Goal: Transaction & Acquisition: Purchase product/service

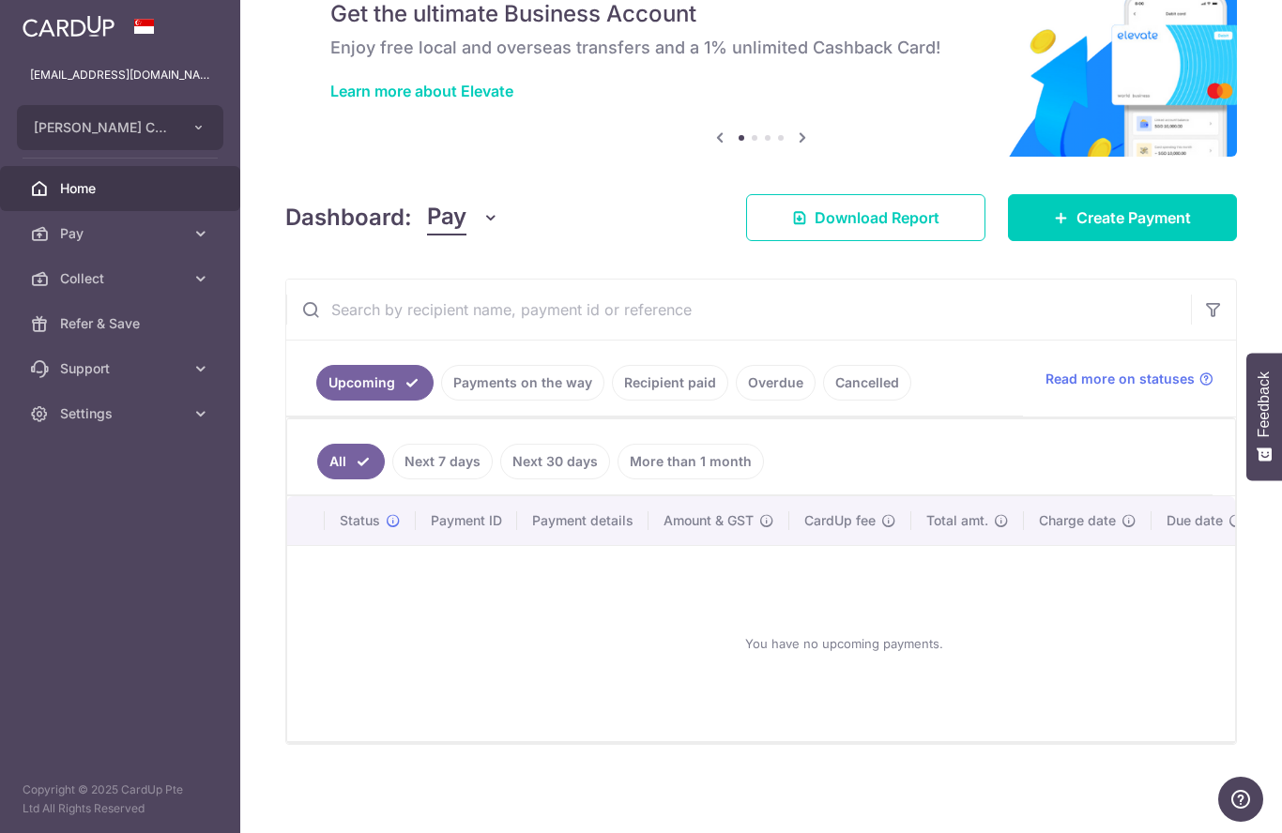
scroll to position [83, 0]
click at [441, 402] on link "Payments on the way" at bounding box center [522, 384] width 163 height 36
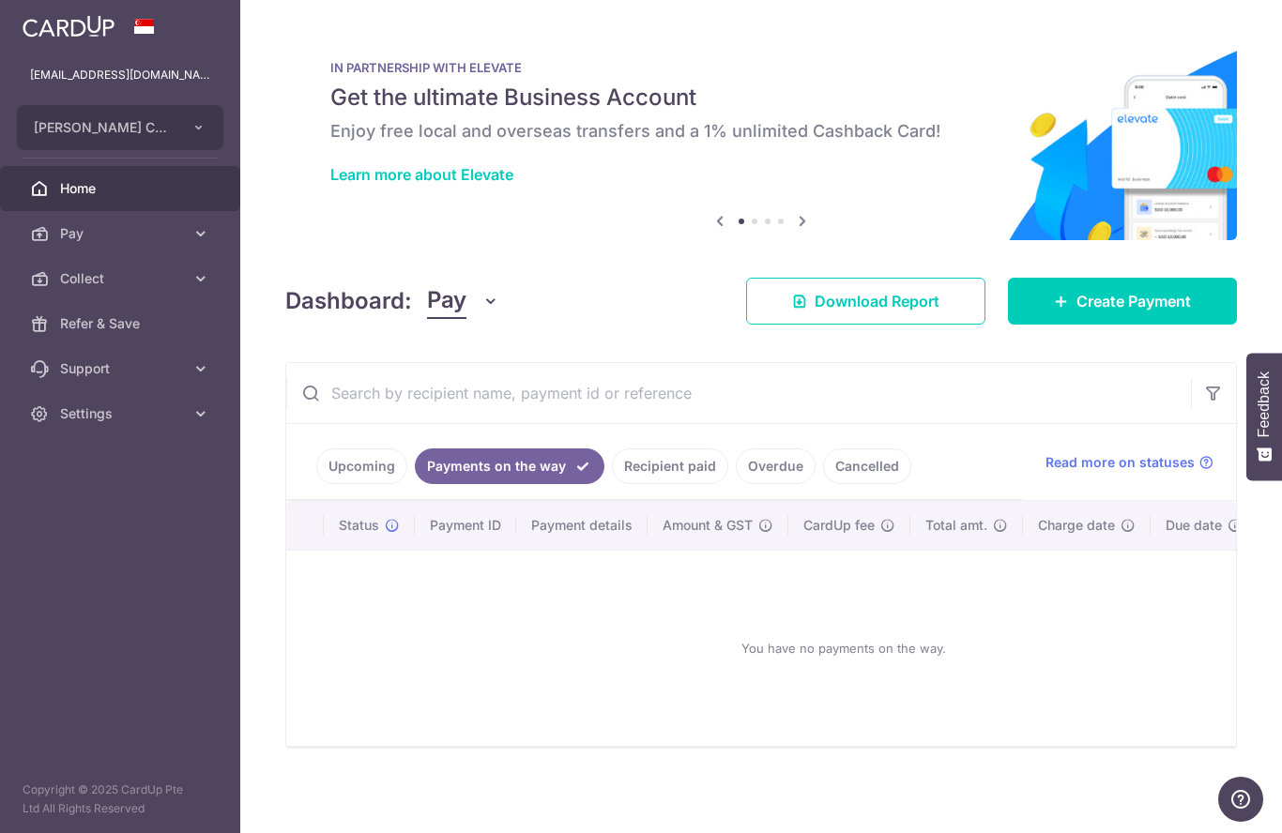
click at [612, 484] on link "Recipient paid" at bounding box center [670, 466] width 116 height 36
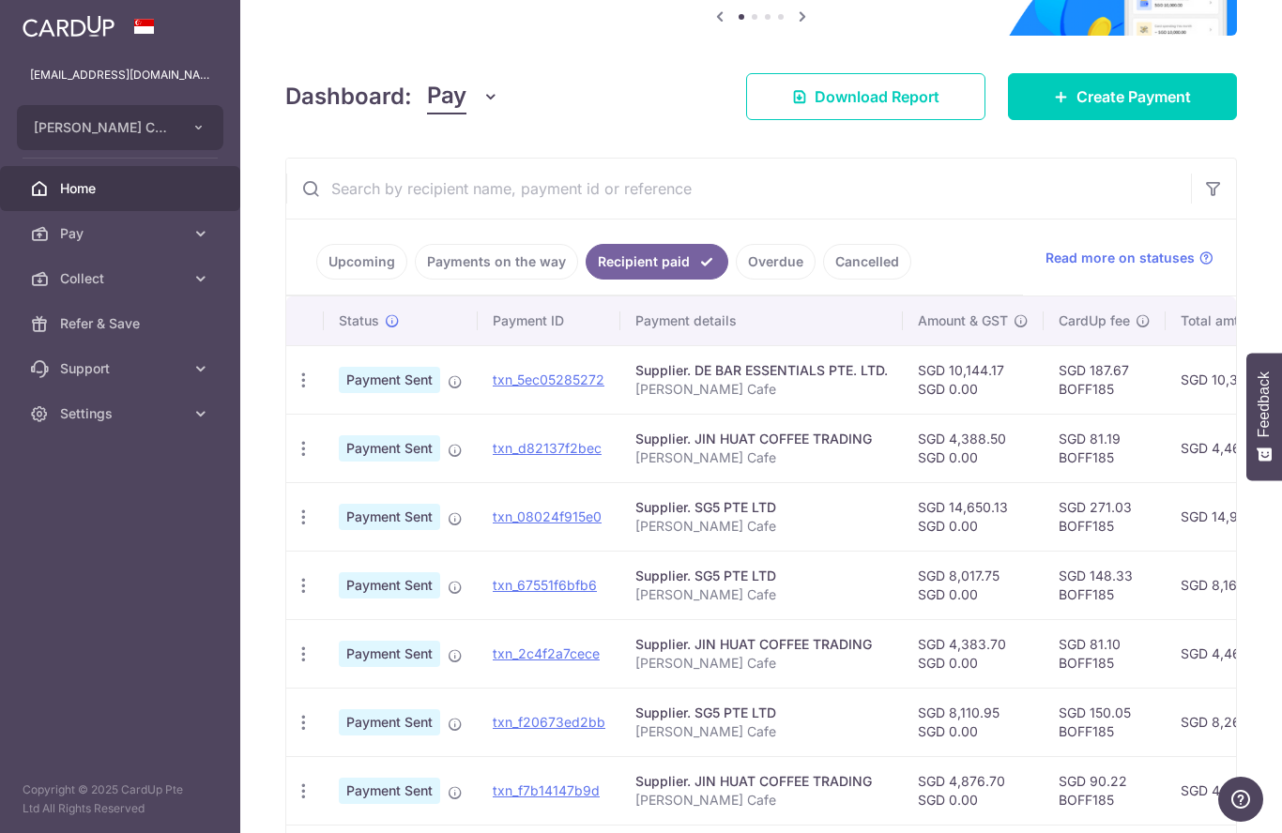
scroll to position [188, 0]
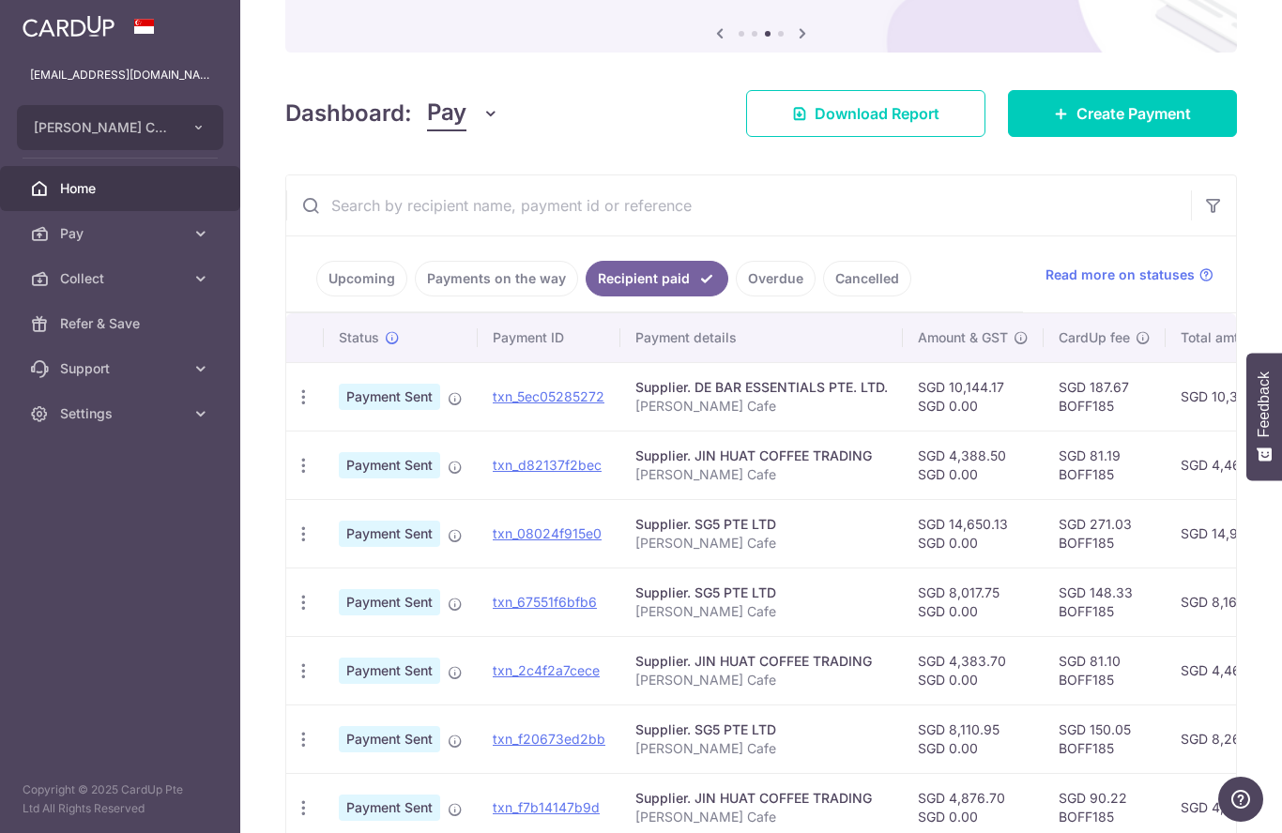
click at [736, 296] on link "Overdue" at bounding box center [776, 279] width 80 height 36
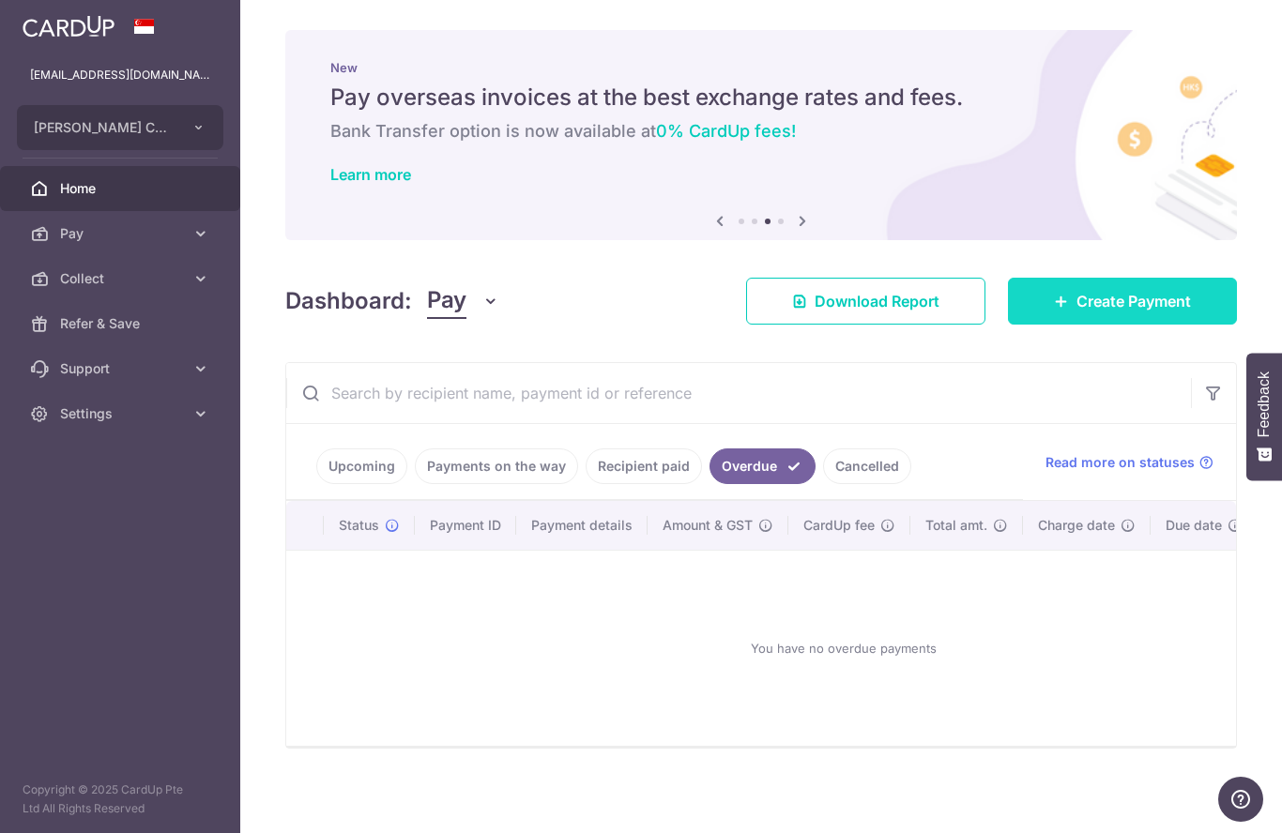
click at [1161, 312] on span "Create Payment" at bounding box center [1133, 301] width 114 height 23
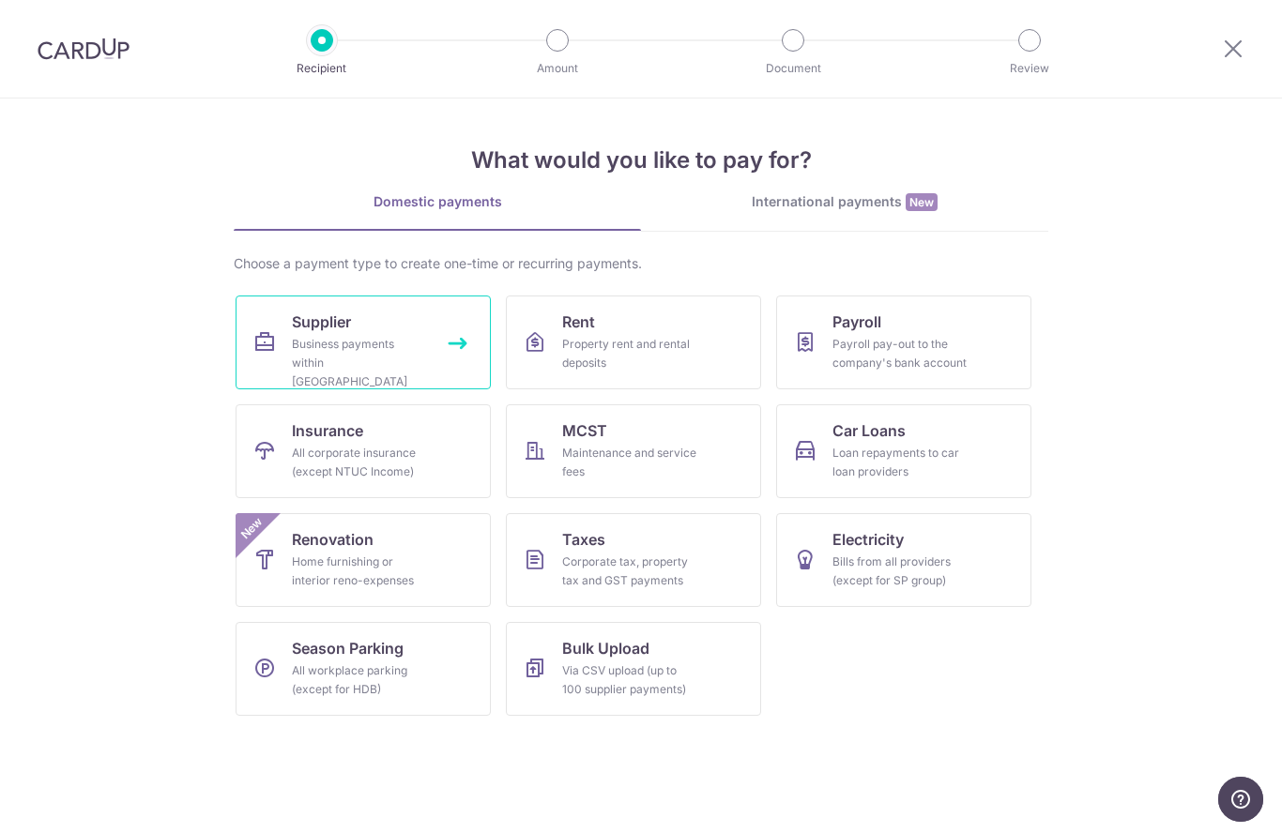
click at [362, 327] on link "Supplier Business payments within Singapore" at bounding box center [363, 343] width 255 height 94
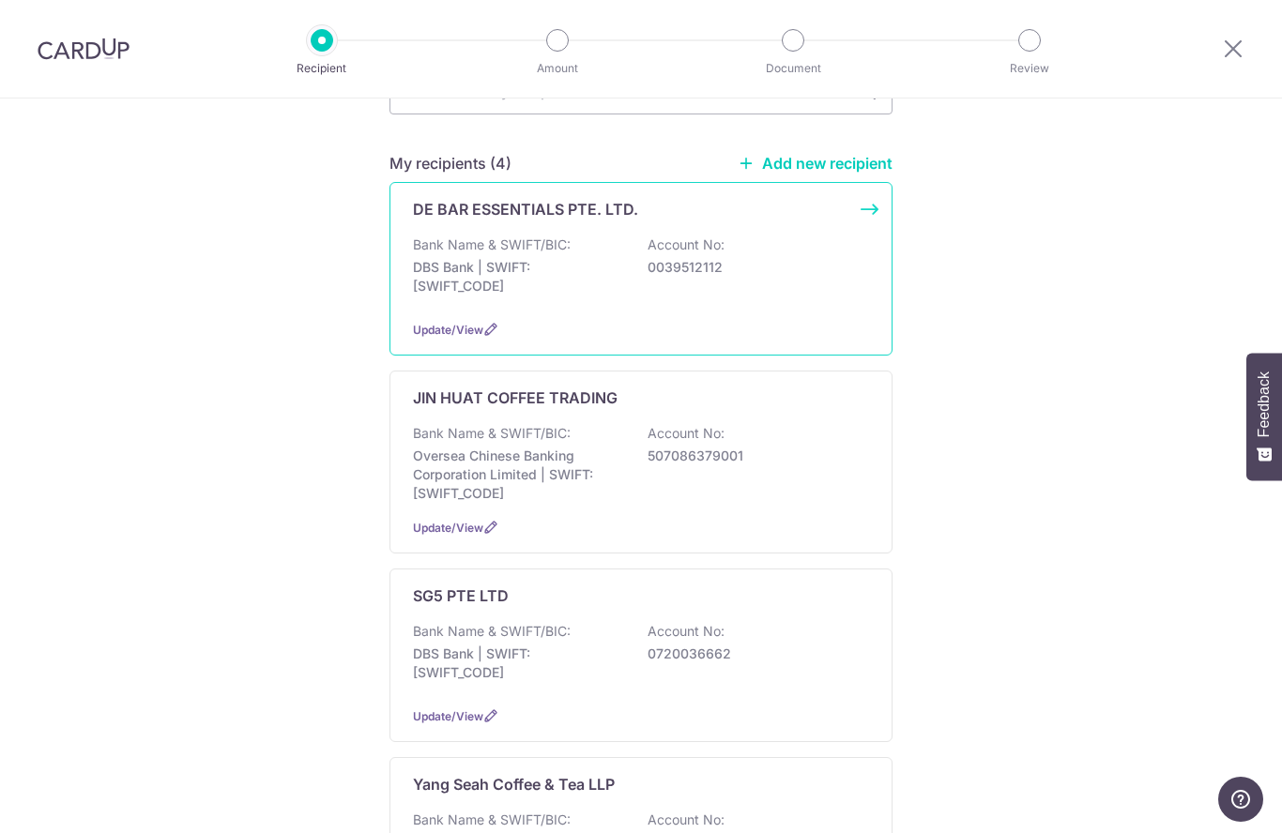
scroll to position [233, 0]
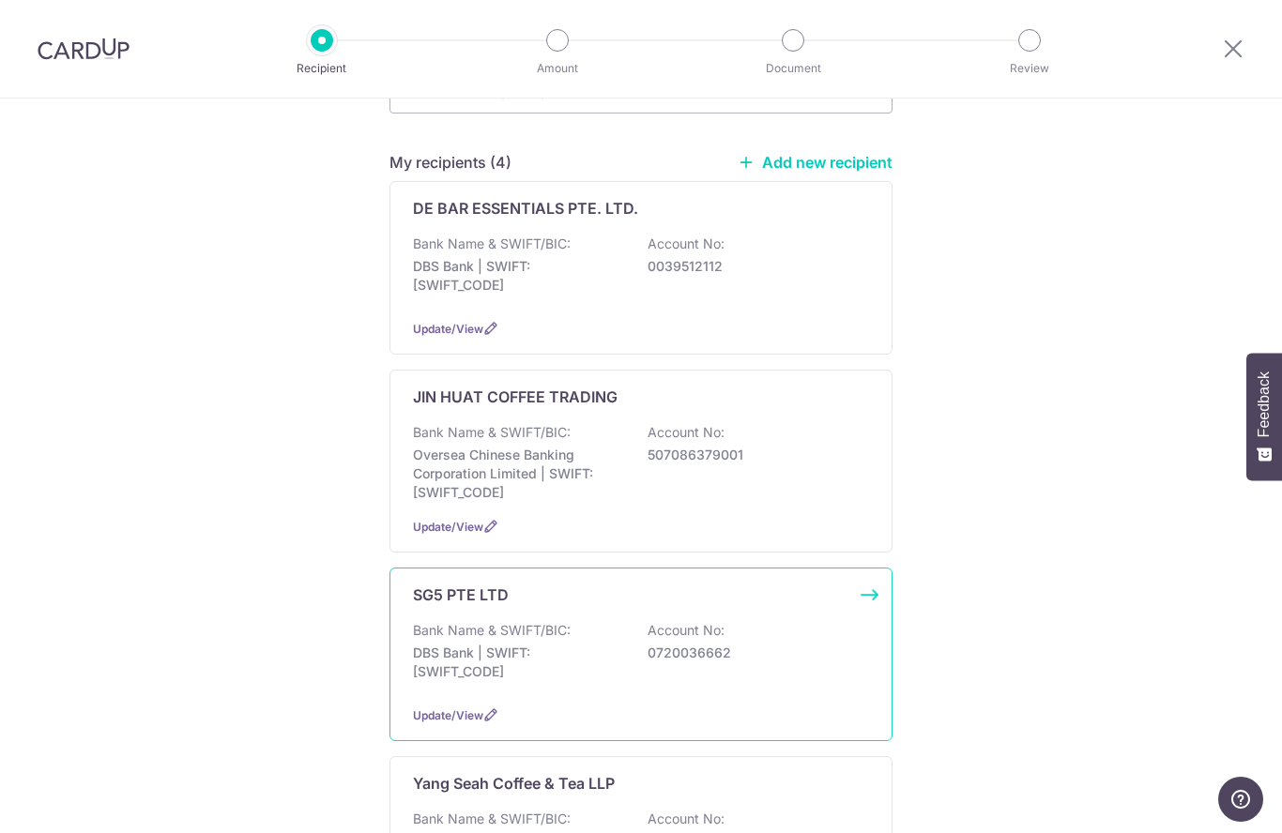
click at [489, 644] on p "DBS Bank | SWIFT: DBSSSGSGXXX" at bounding box center [518, 663] width 210 height 38
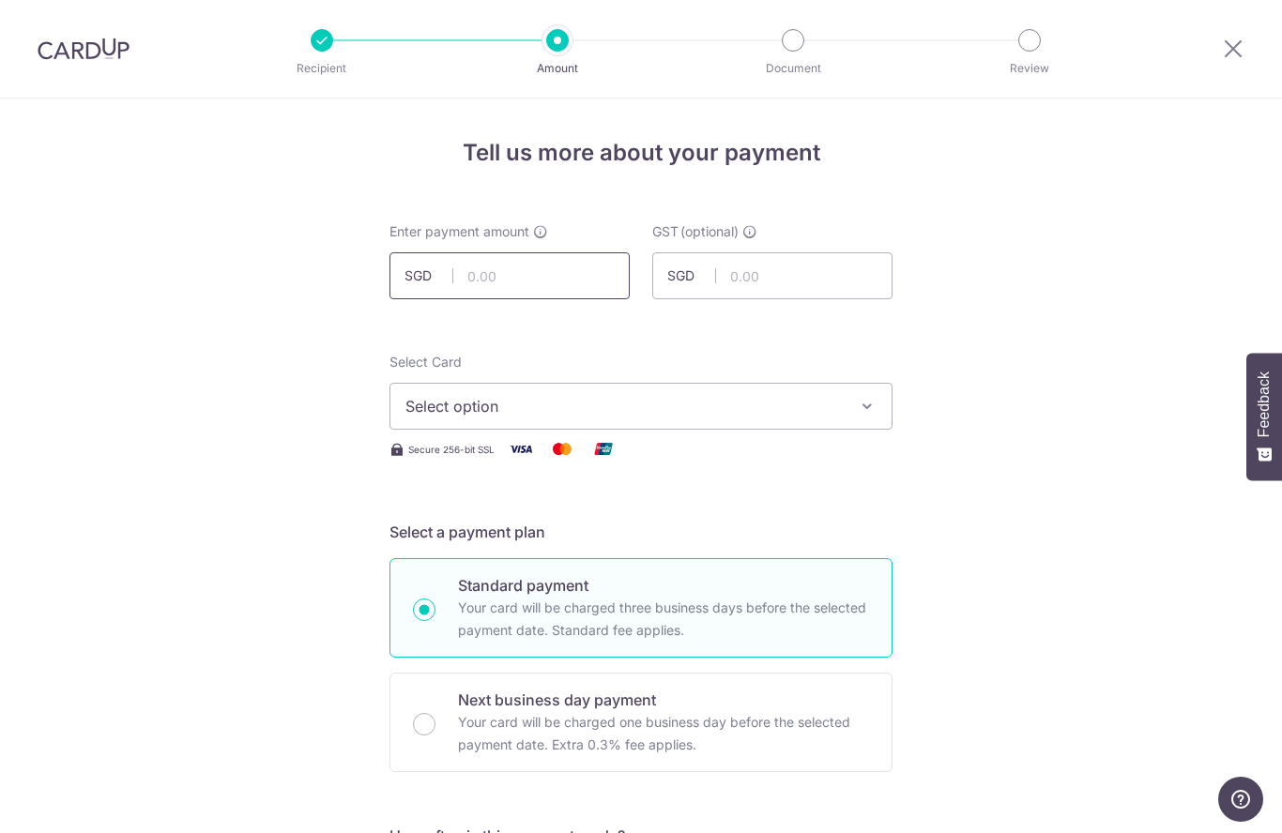
click at [479, 282] on input "text" at bounding box center [509, 275] width 240 height 47
type input "10,827.43"
click at [565, 418] on span "Select option" at bounding box center [623, 406] width 437 height 23
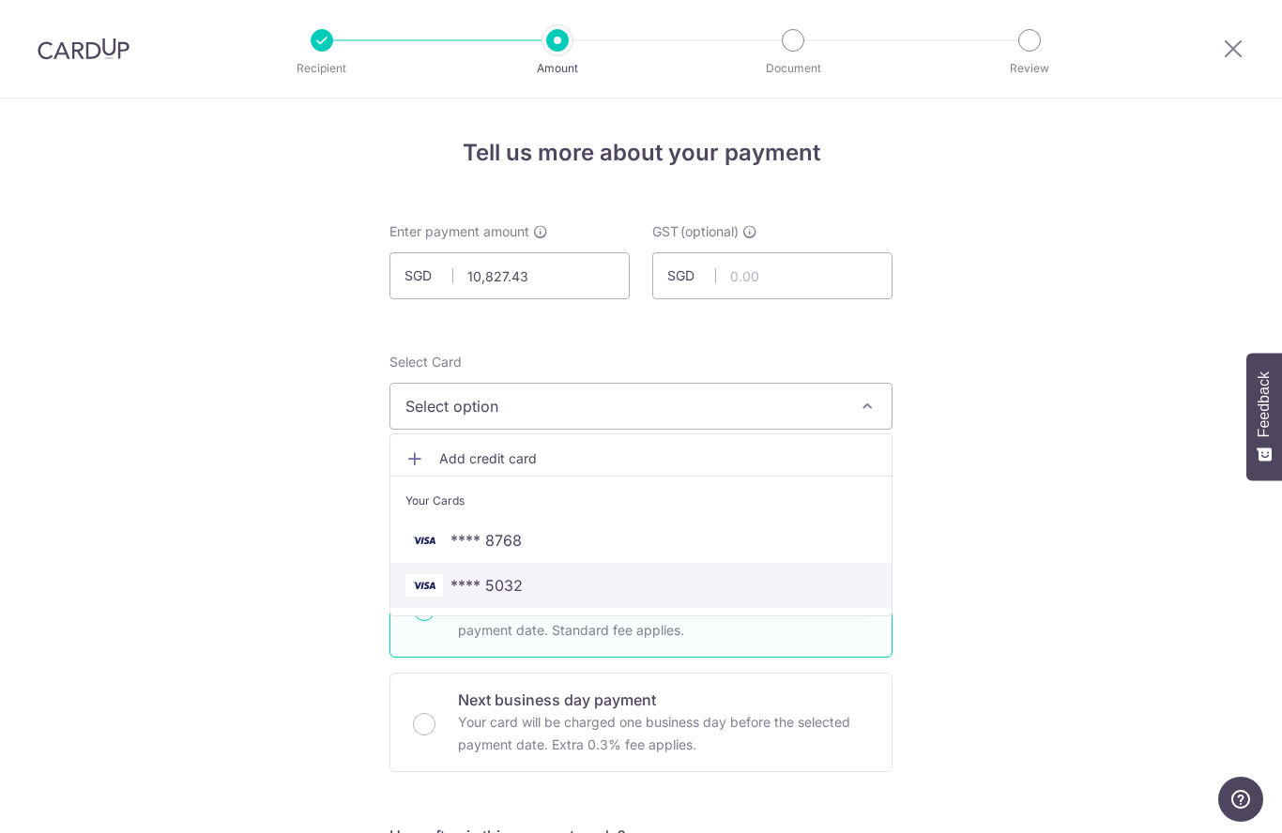
click at [528, 597] on span "**** 5032" at bounding box center [640, 585] width 471 height 23
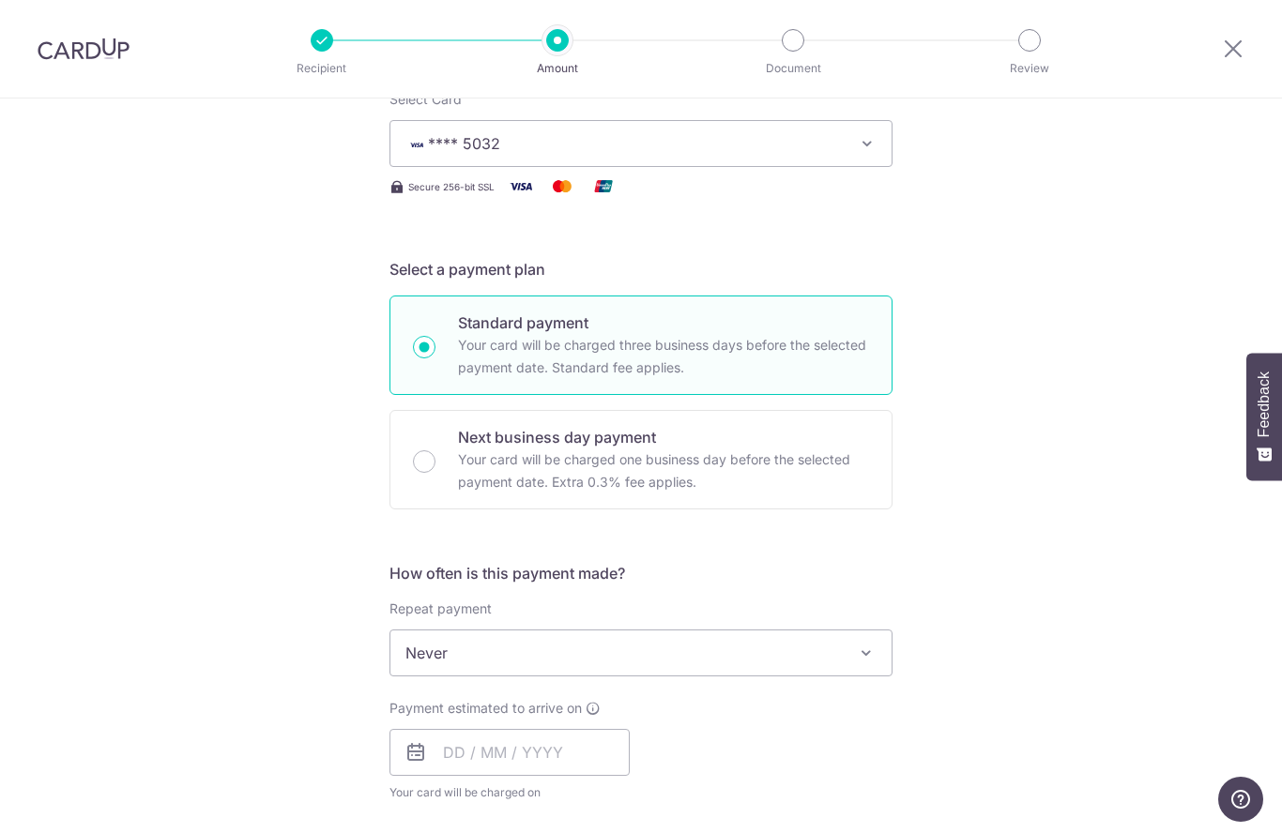
scroll to position [404, 0]
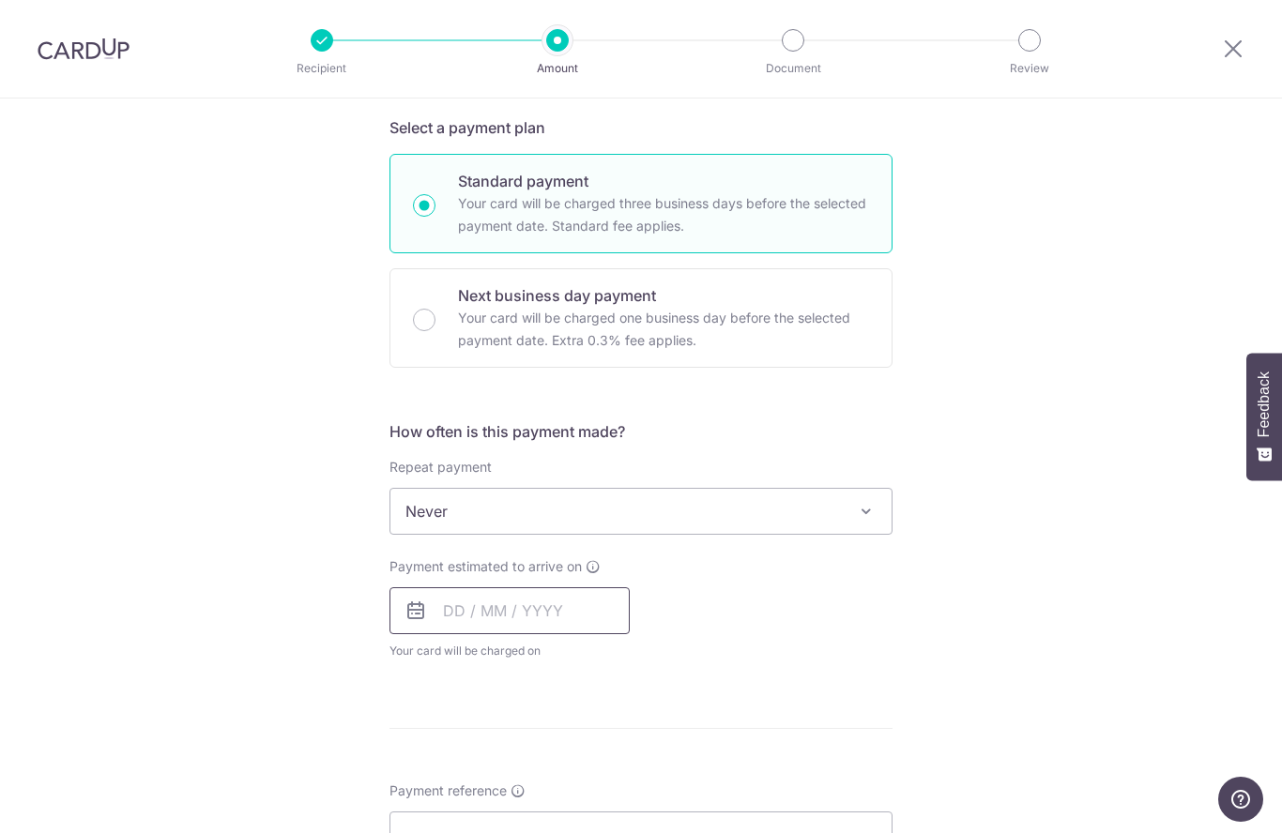
click at [532, 621] on input "text" at bounding box center [509, 610] width 240 height 47
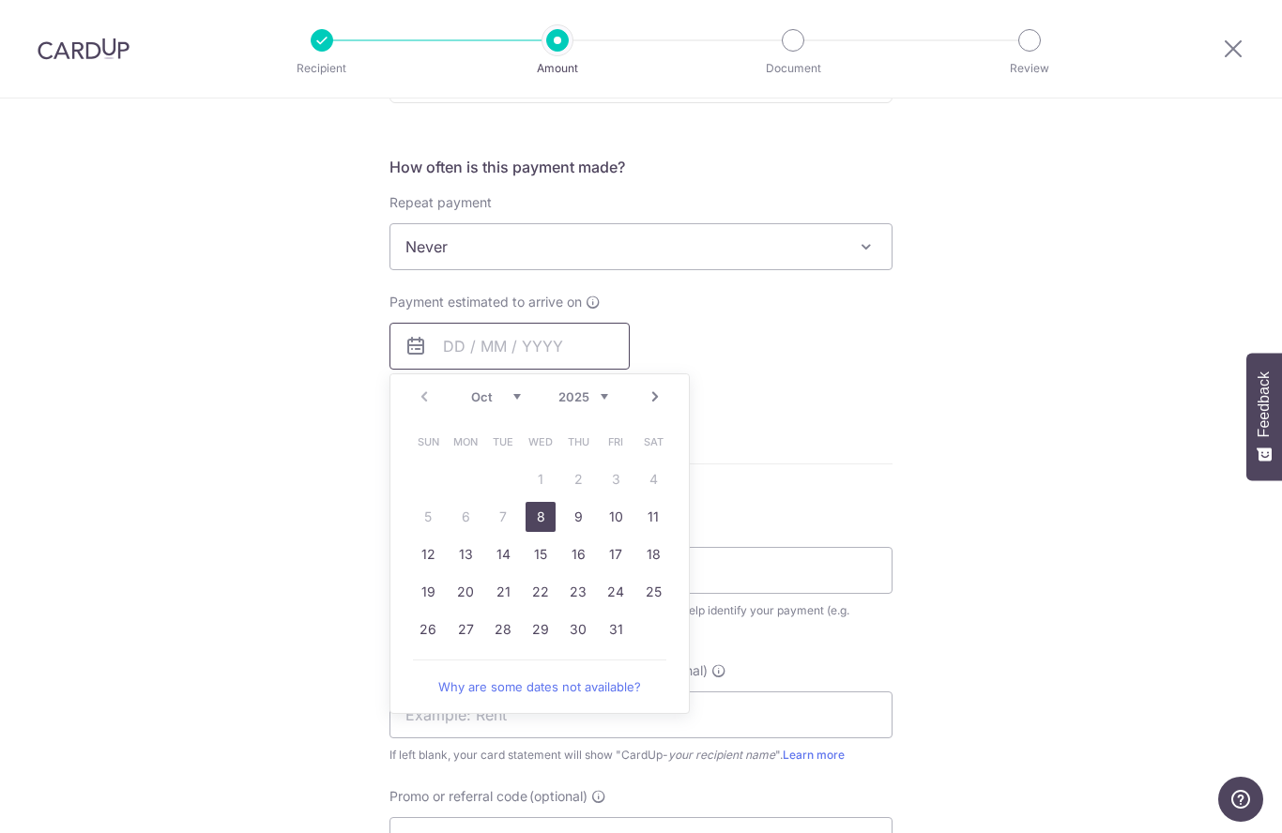
scroll to position [723, 0]
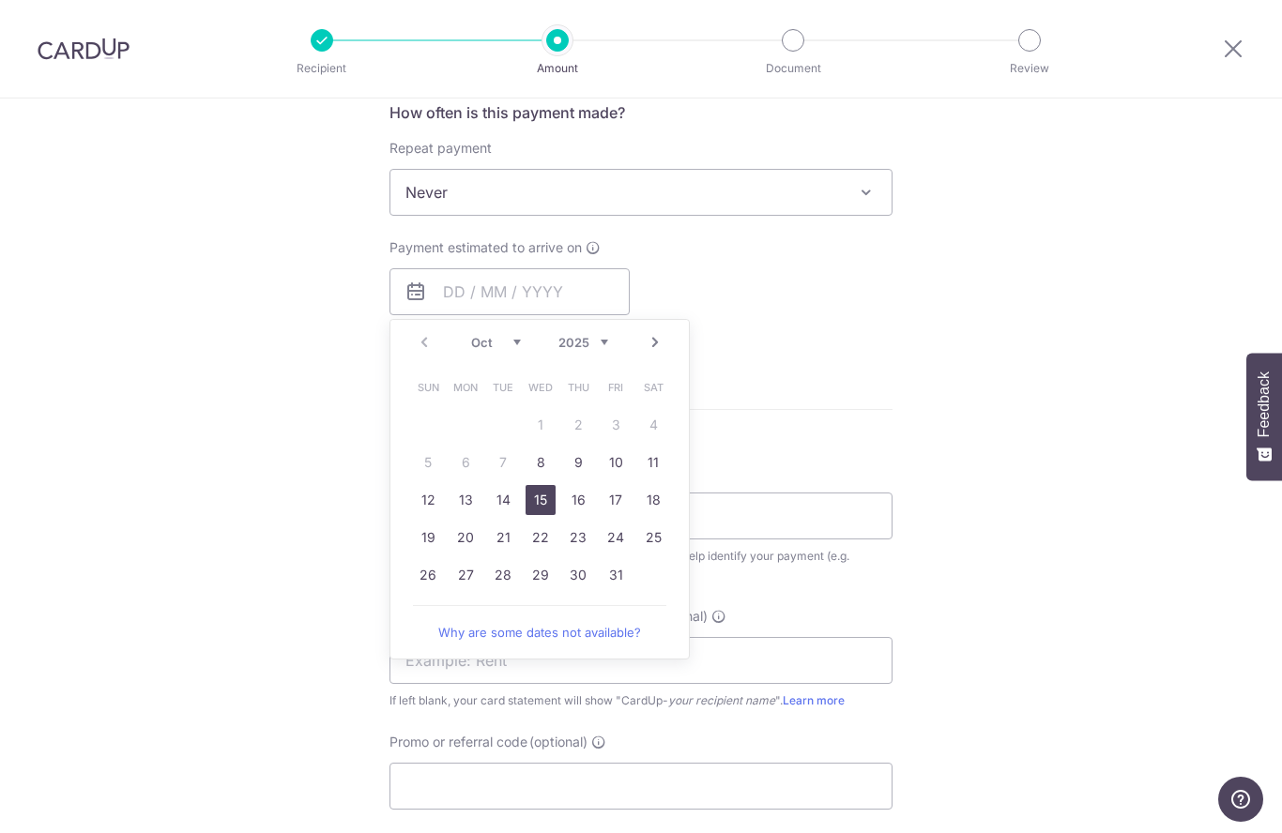
click at [540, 509] on link "15" at bounding box center [540, 500] width 30 height 30
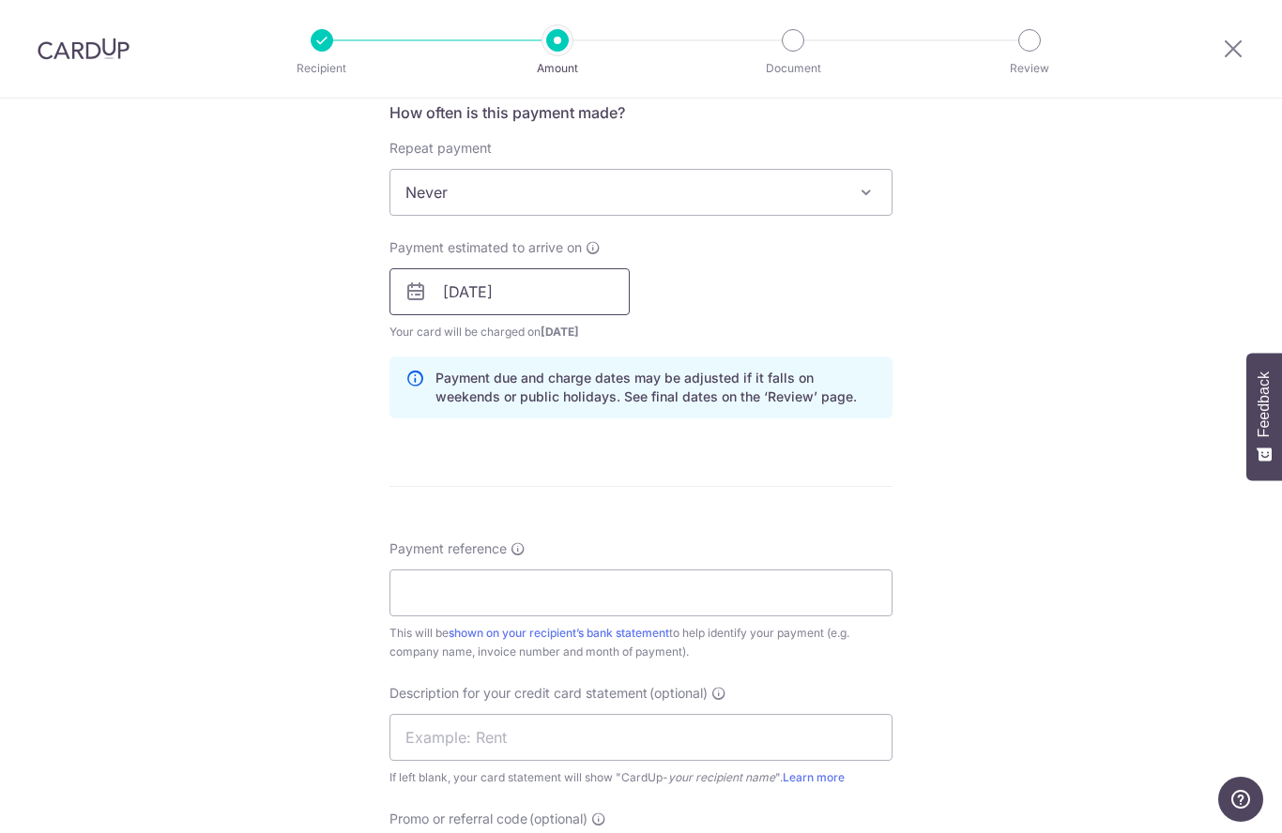
click at [573, 306] on input "15/10/2025" at bounding box center [509, 291] width 240 height 47
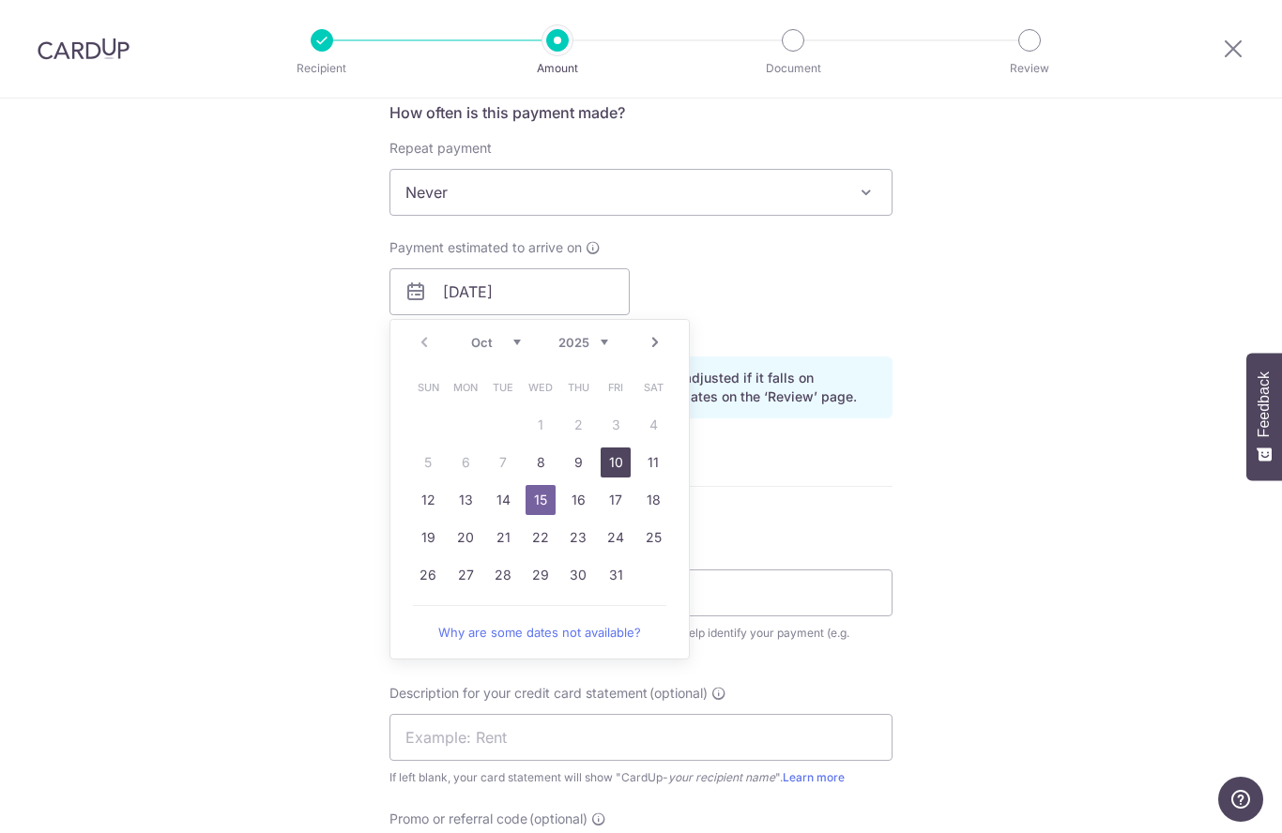
click at [612, 471] on link "10" at bounding box center [615, 463] width 30 height 30
type input "10/10/2025"
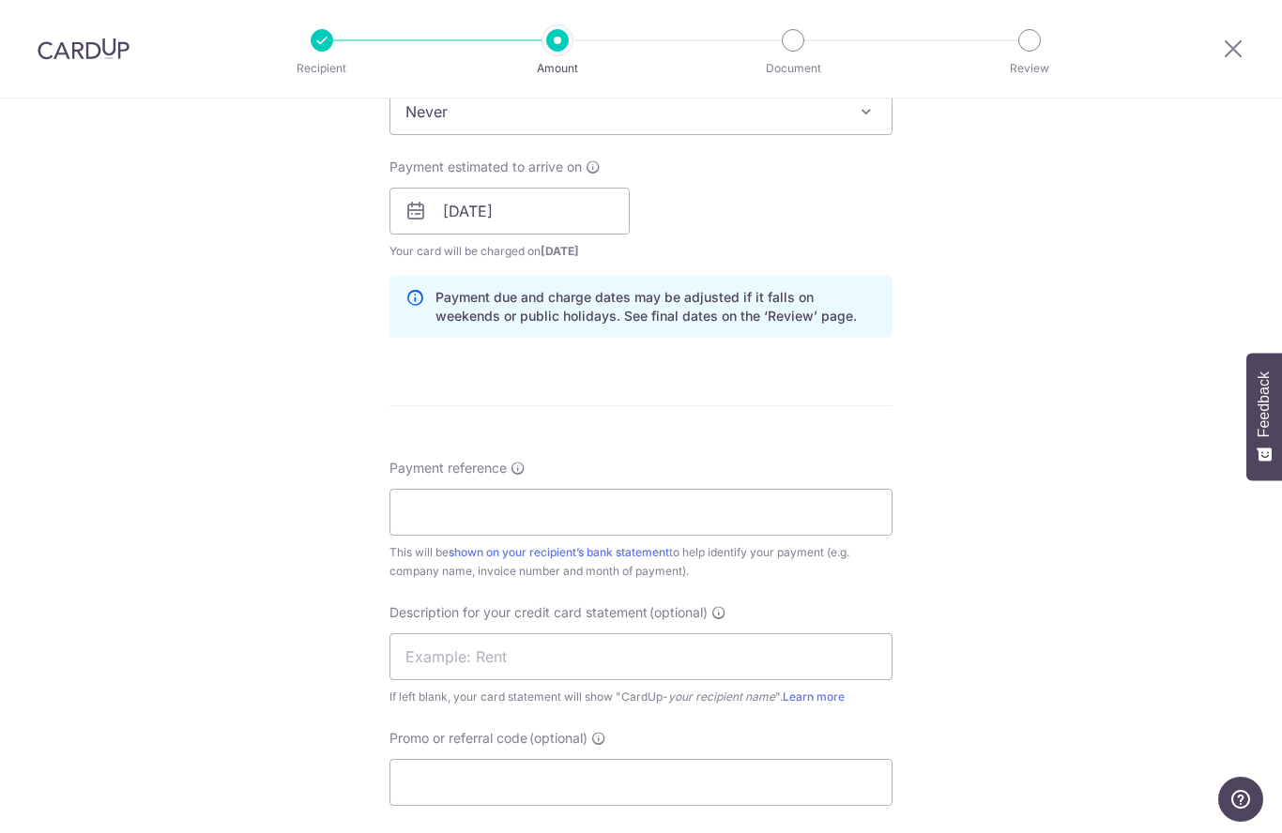
scroll to position [810, 0]
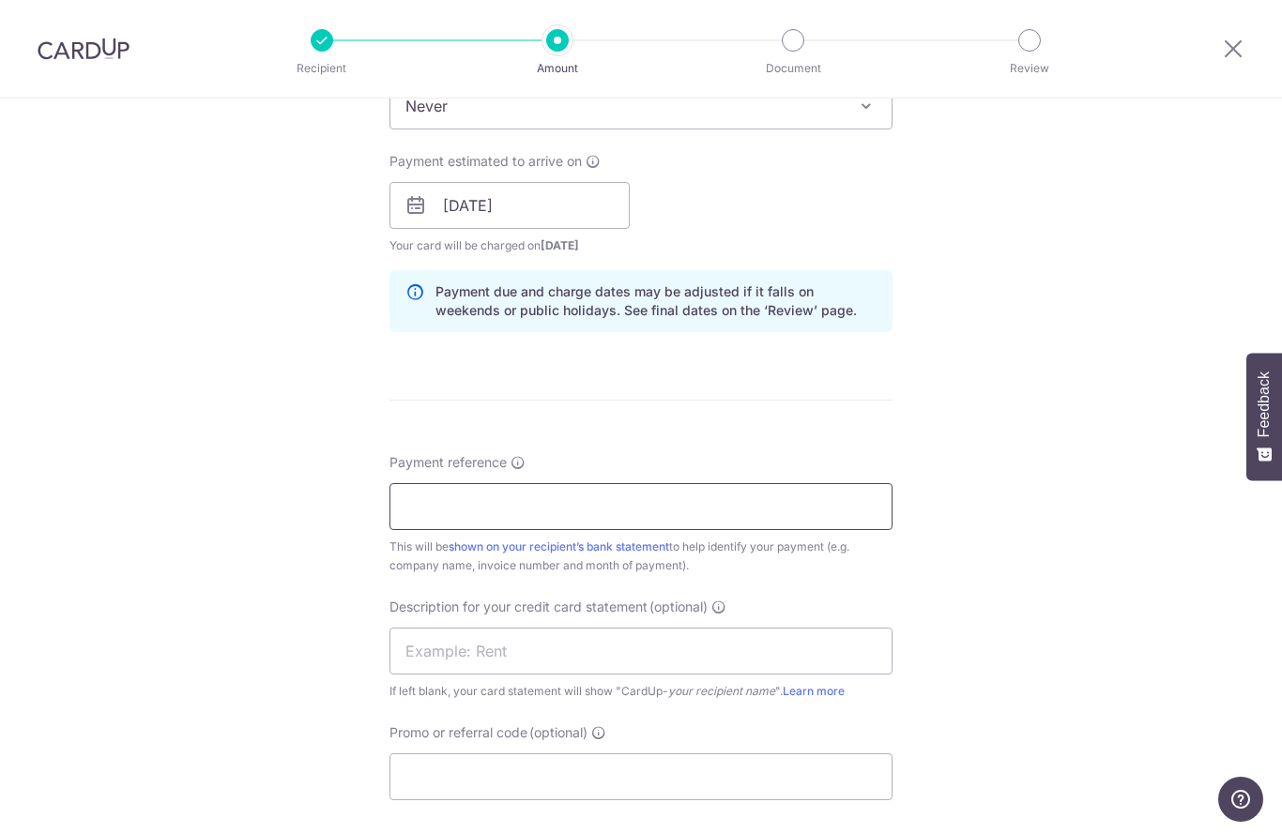
click at [511, 506] on input "Payment reference" at bounding box center [640, 506] width 503 height 47
type input "Shan Quan Cafe"
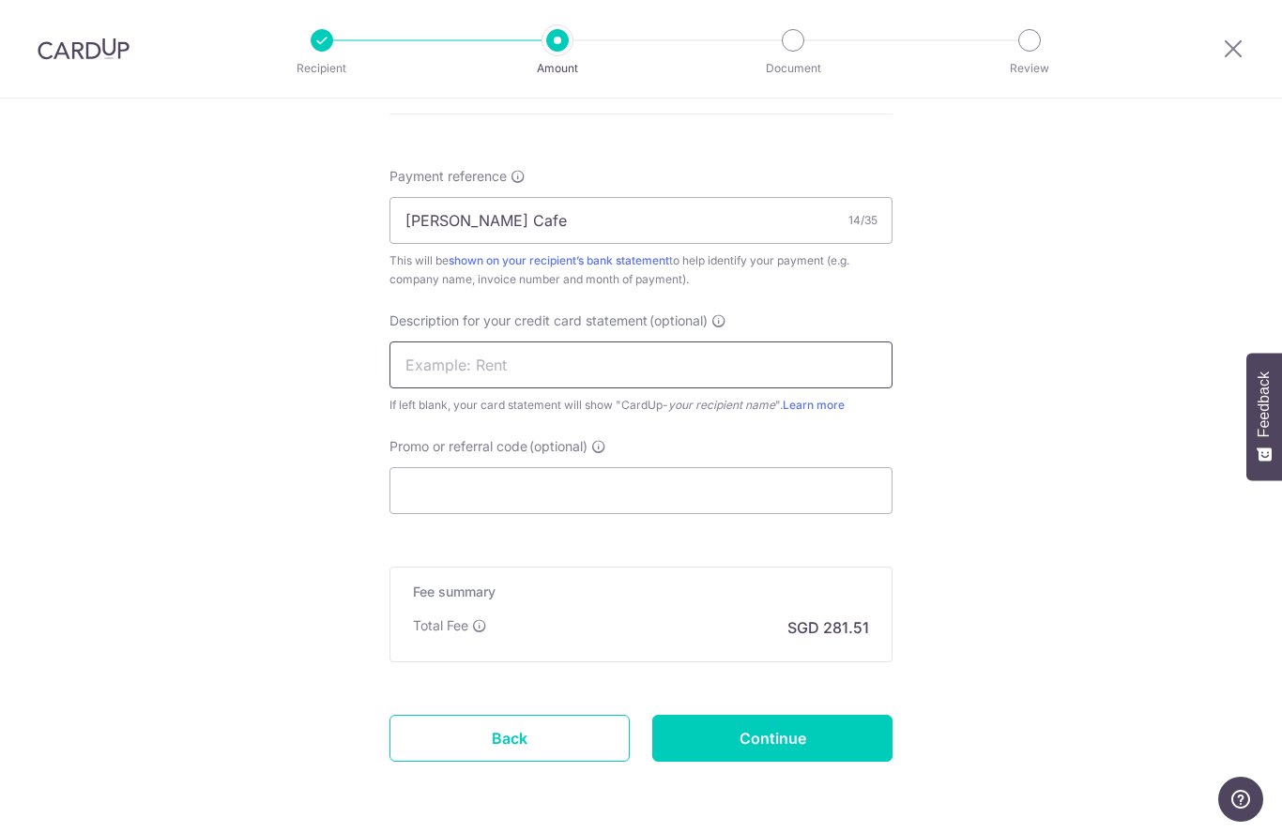
scroll to position [1096, 0]
click at [596, 366] on input "text" at bounding box center [640, 365] width 503 height 47
type input "SG5"
click at [550, 496] on input "Promo or referral code (optional)" at bounding box center [640, 490] width 503 height 47
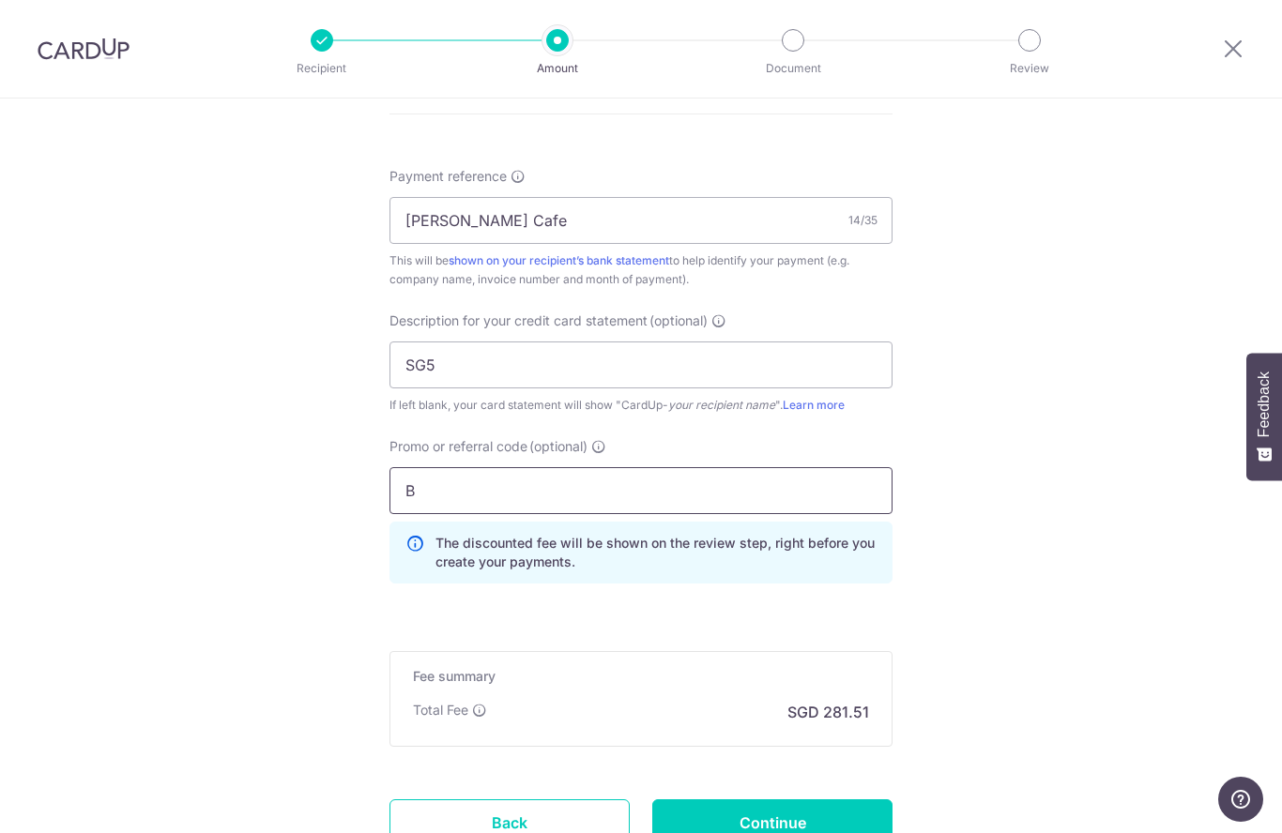
type input "BOFF185"
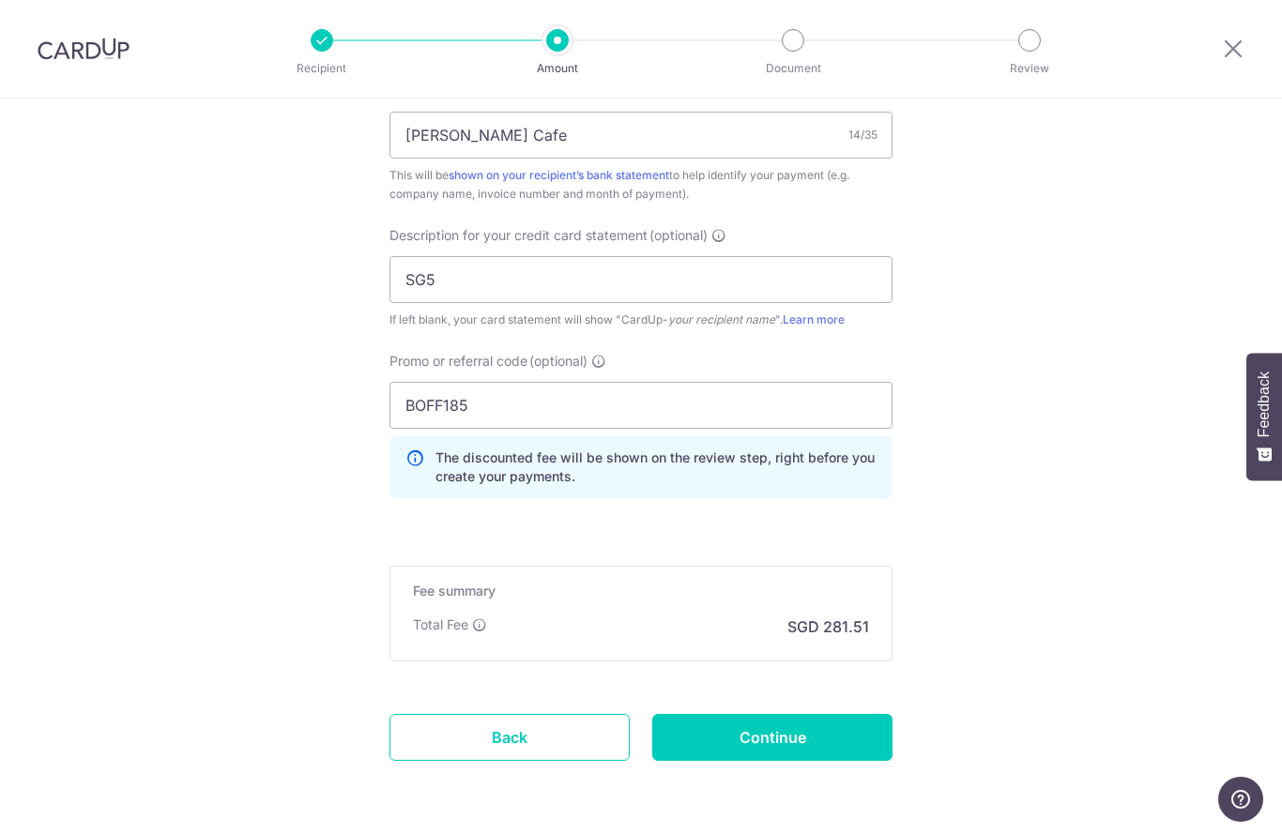
scroll to position [1180, 0]
click at [764, 743] on input "Continue" at bounding box center [772, 738] width 240 height 47
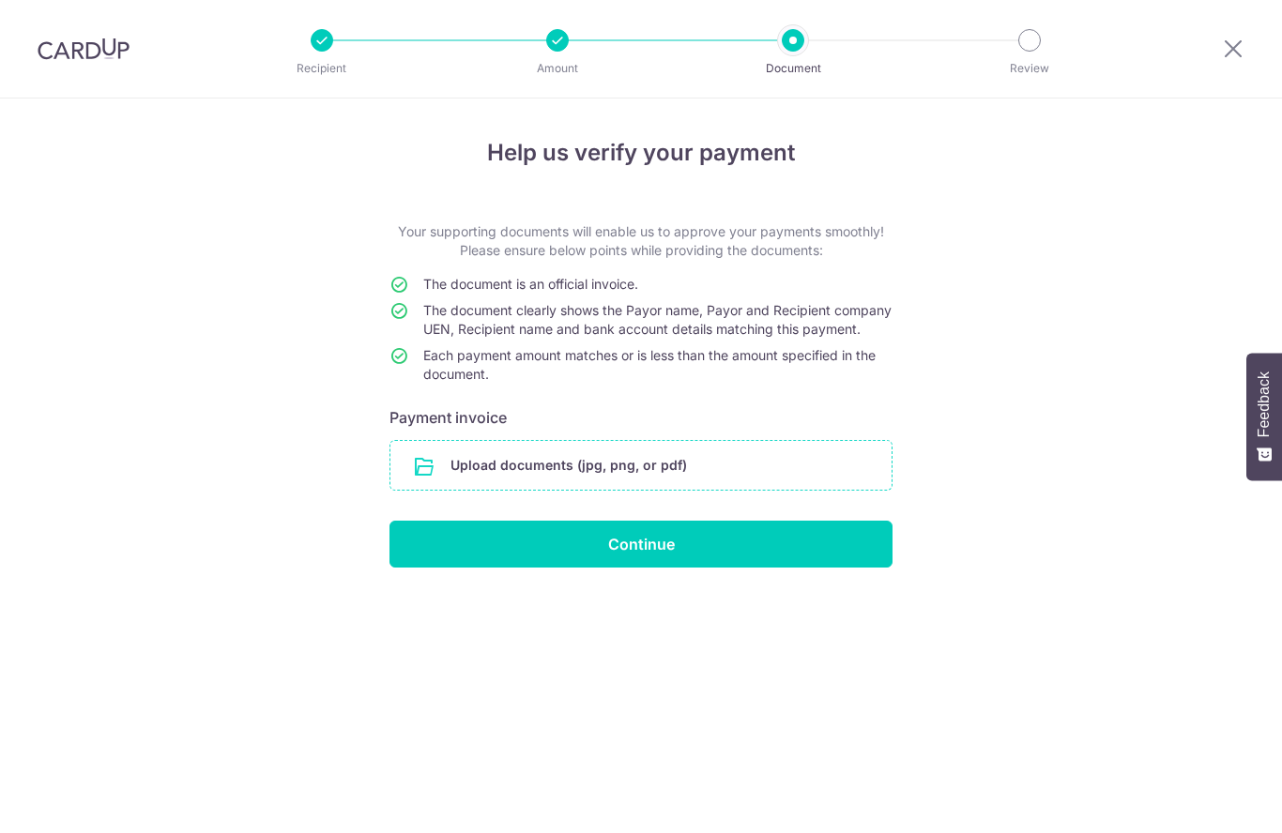
click at [551, 490] on input "file" at bounding box center [640, 465] width 501 height 49
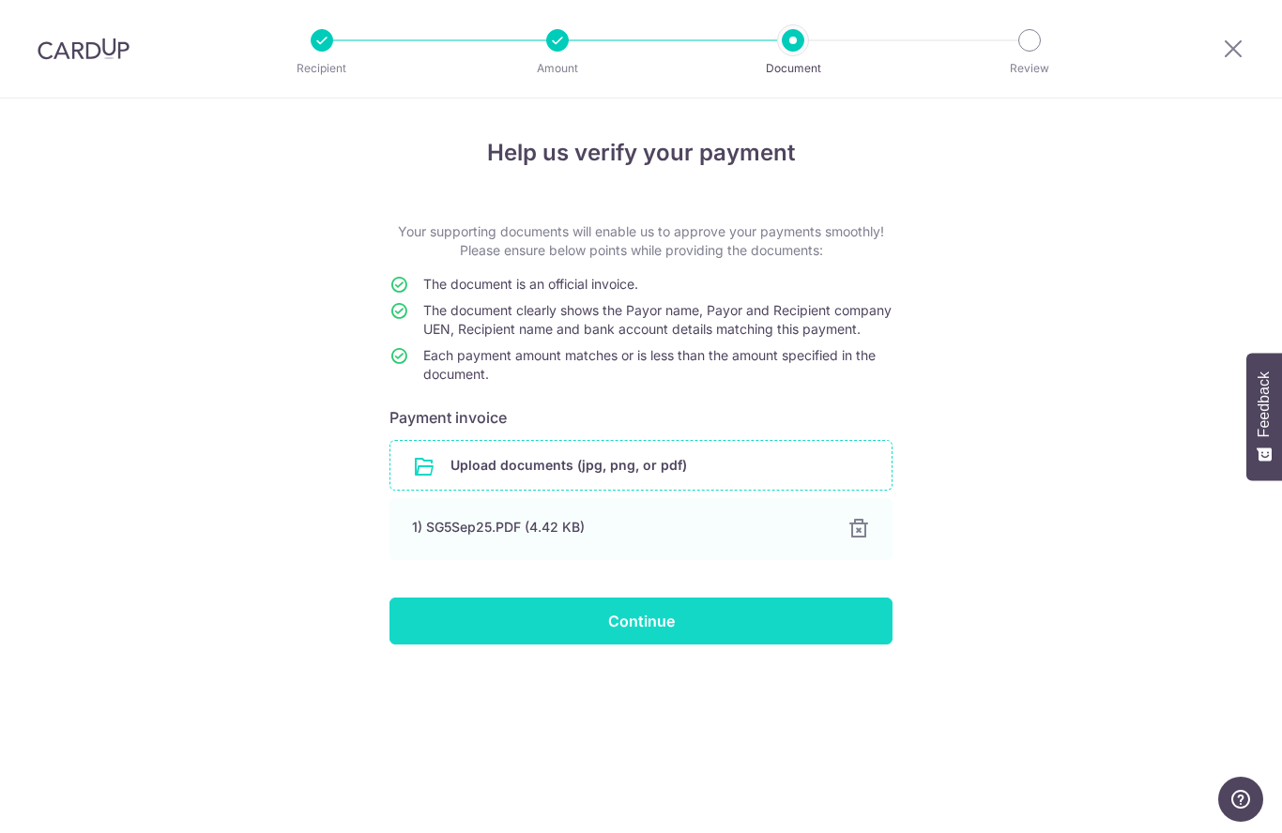
click at [634, 640] on input "Continue" at bounding box center [640, 621] width 503 height 47
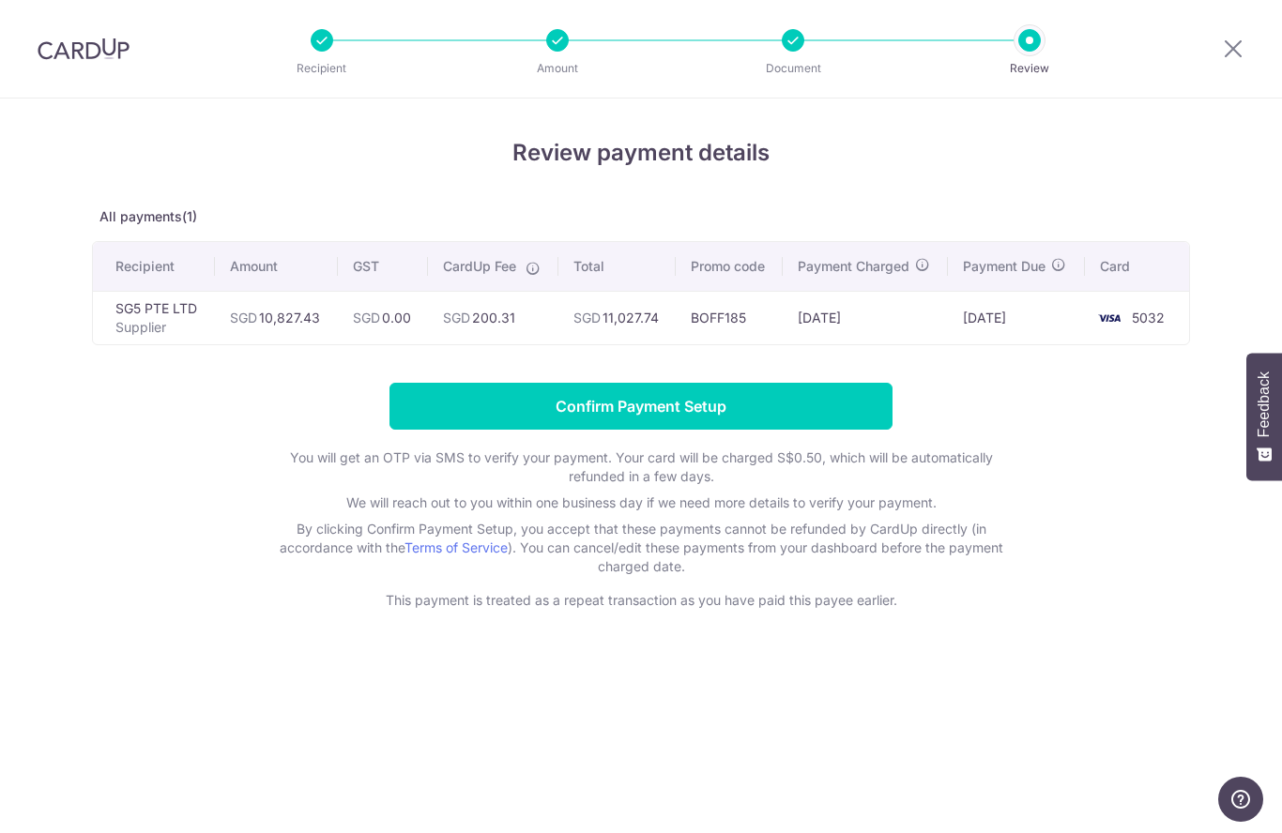
click at [633, 412] on input "Confirm Payment Setup" at bounding box center [640, 406] width 503 height 47
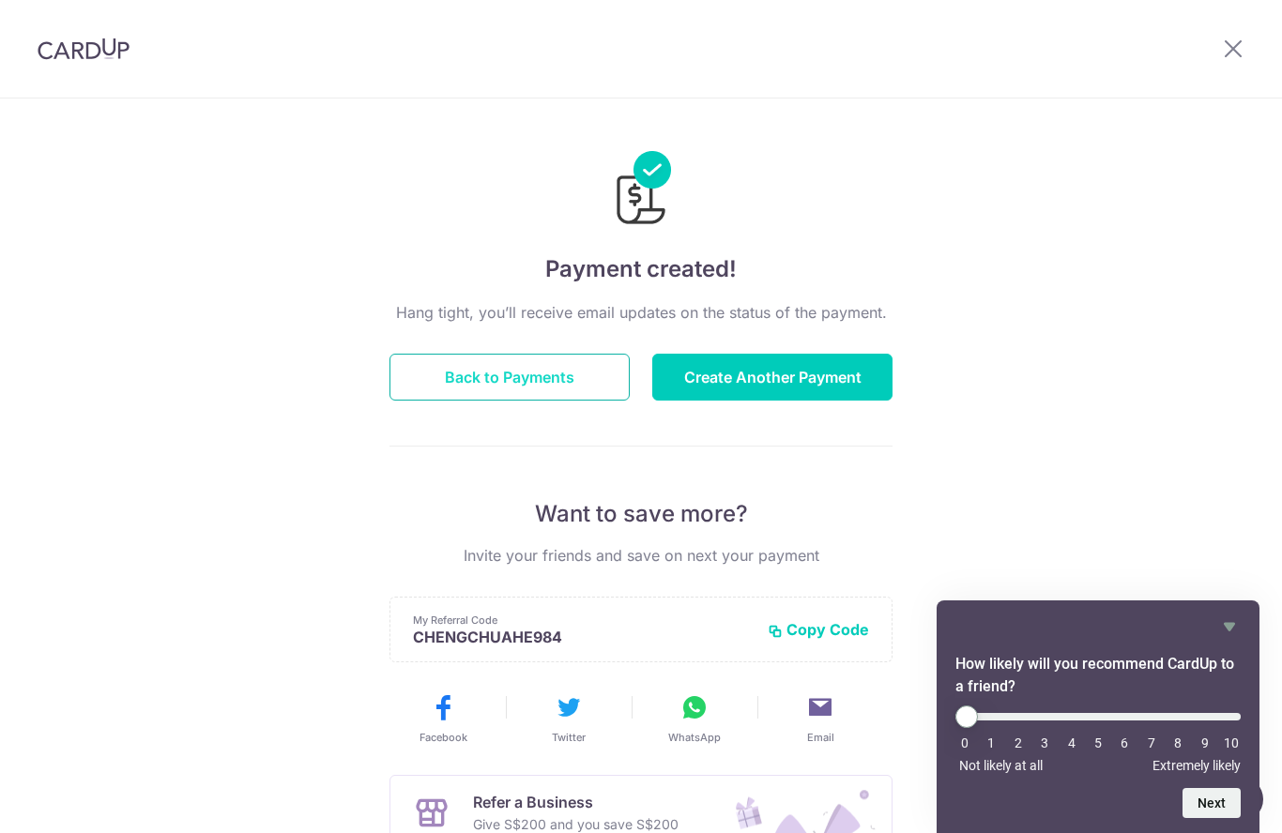
click at [502, 383] on button "Back to Payments" at bounding box center [509, 377] width 240 height 47
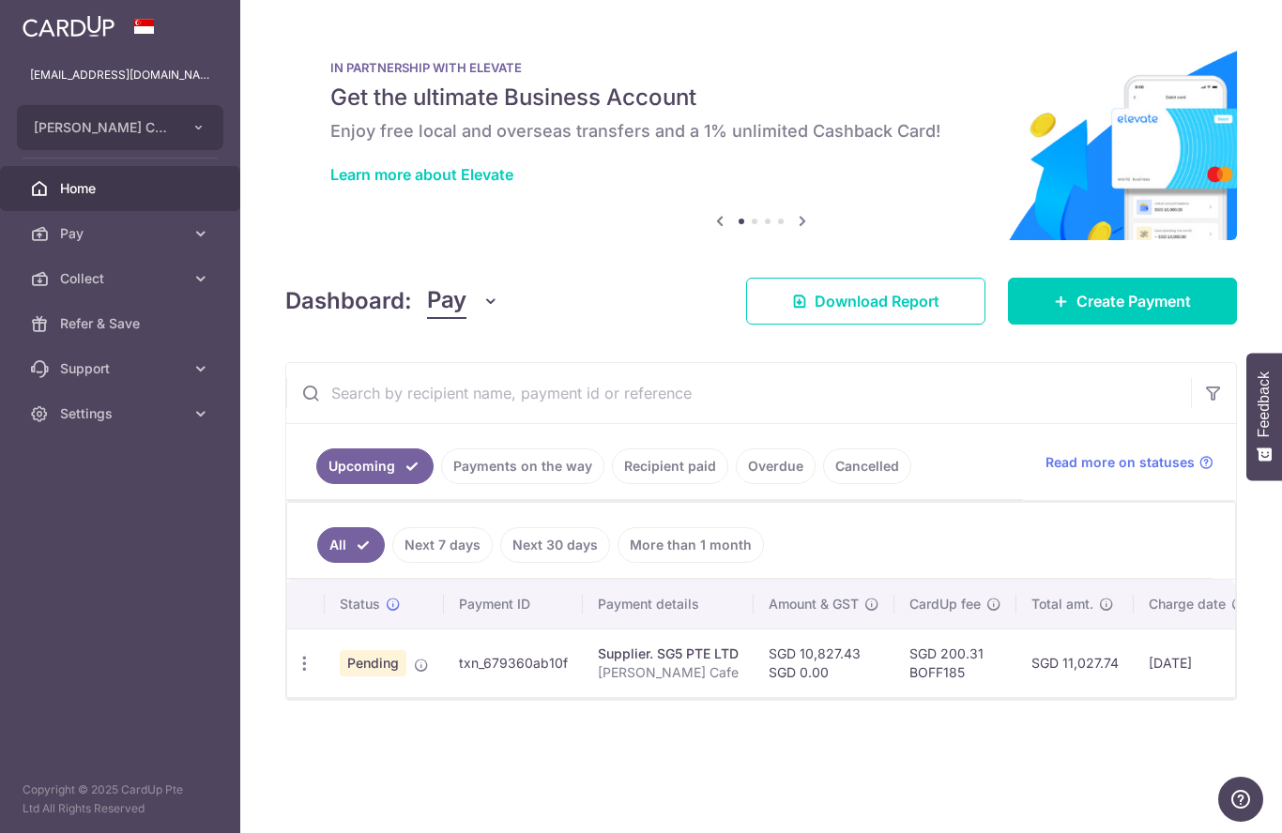
click at [0, 0] on icon "button" at bounding box center [0, 0] width 0 height 0
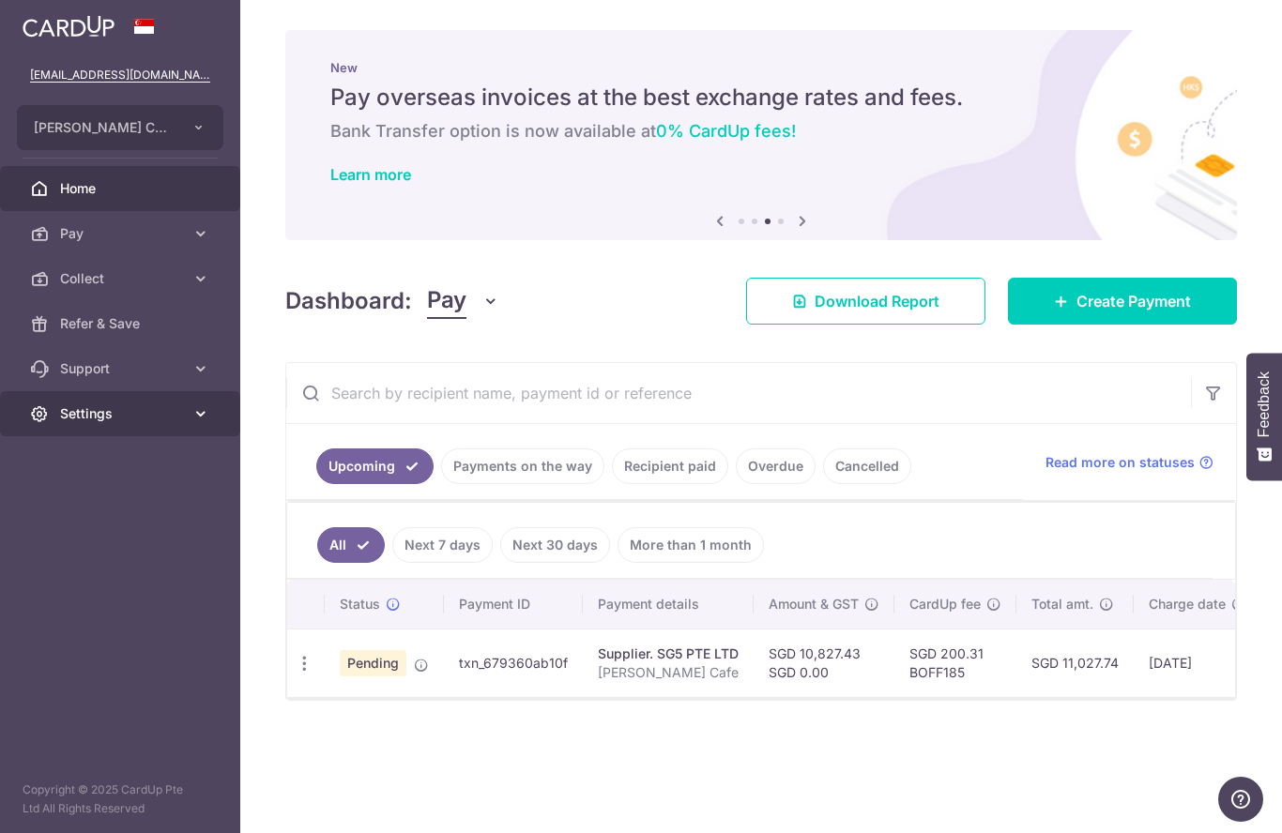
click at [78, 412] on span "Settings" at bounding box center [122, 413] width 124 height 19
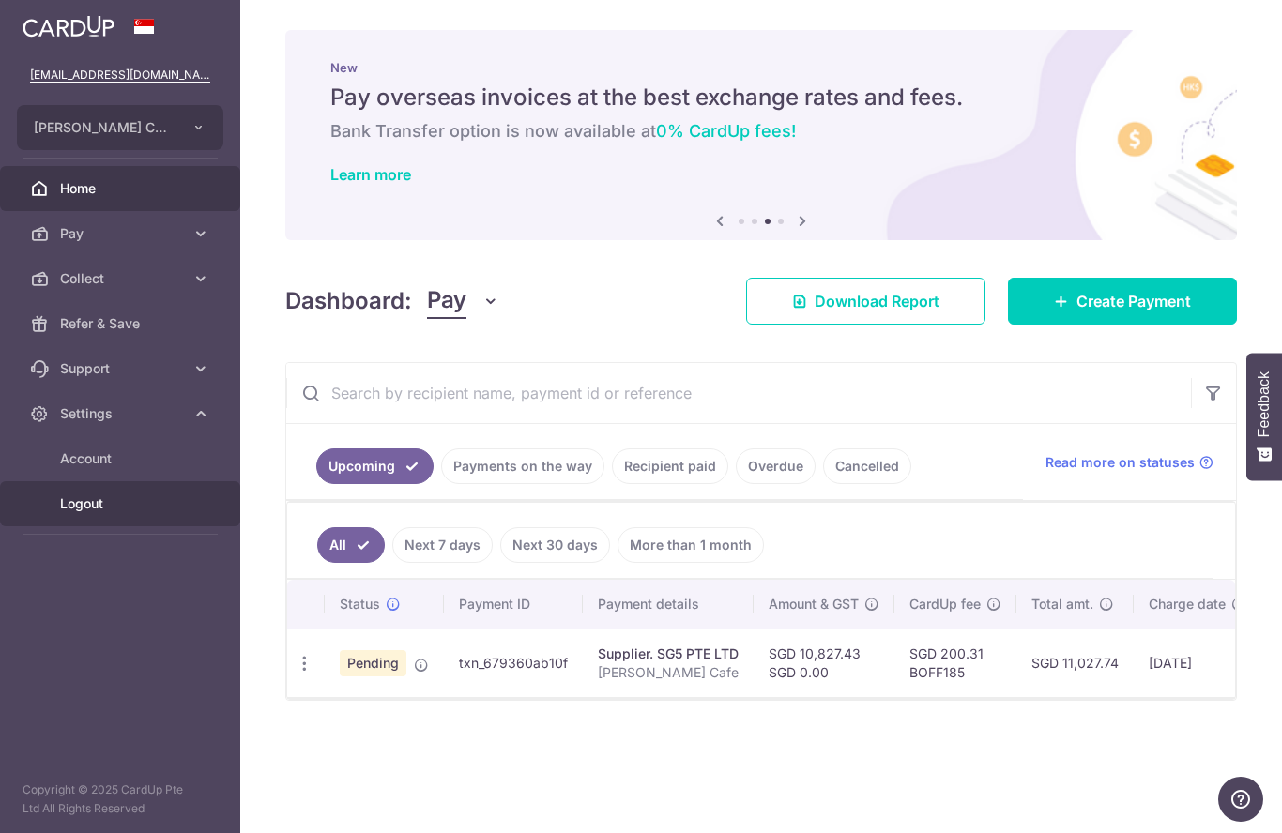
click at [83, 509] on span "Logout" at bounding box center [122, 503] width 124 height 19
